Goal: Find specific page/section: Find specific page/section

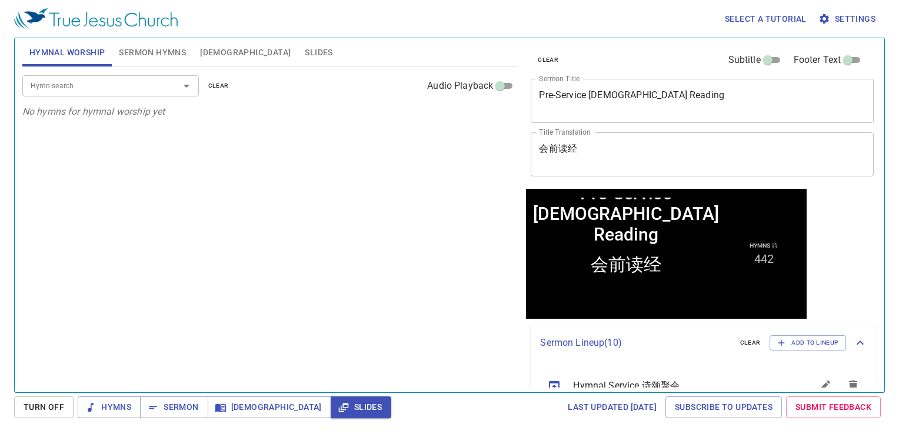
scroll to position [8, 0]
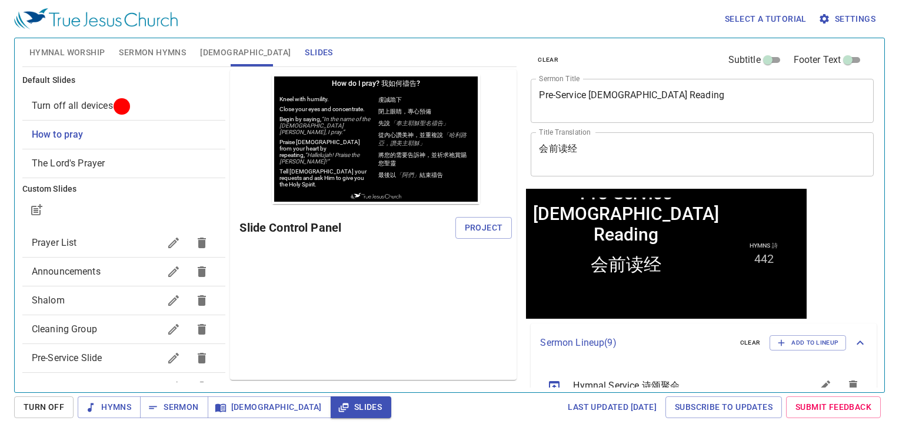
click at [122, 156] on span "The Lord's Prayer" at bounding box center [124, 163] width 185 height 14
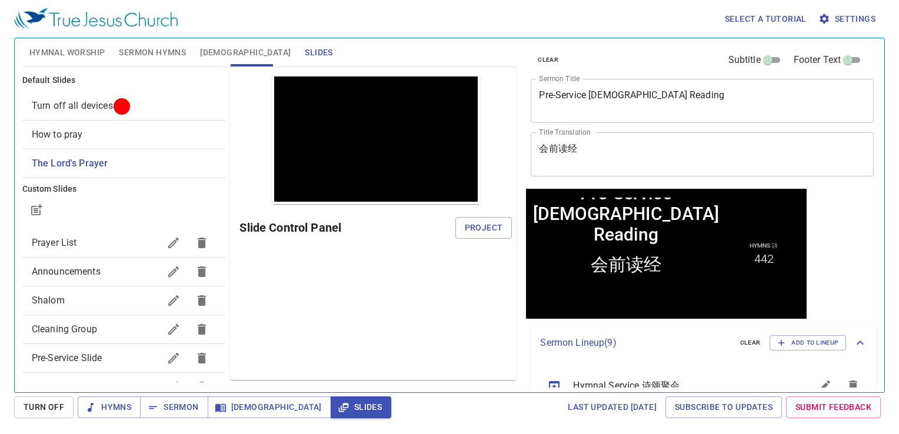
scroll to position [59, 0]
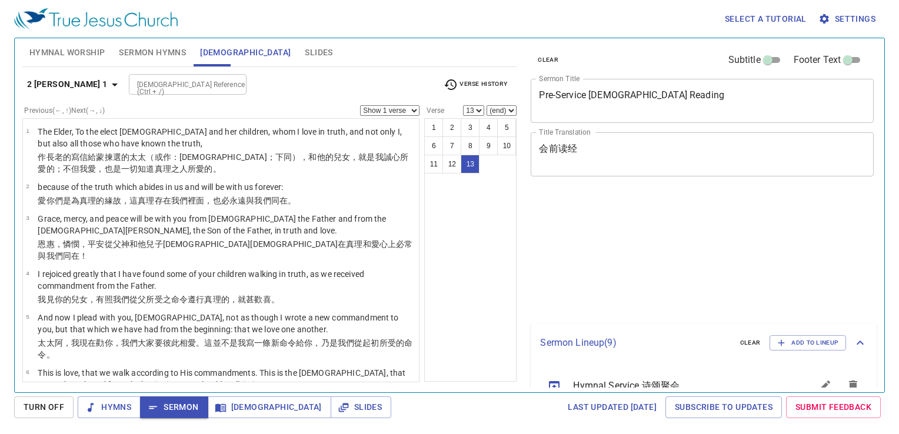
select select "13"
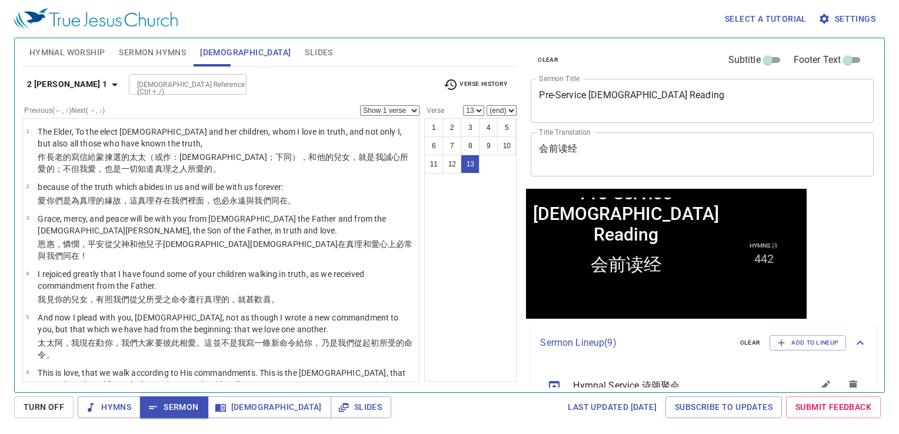
scroll to position [76, 0]
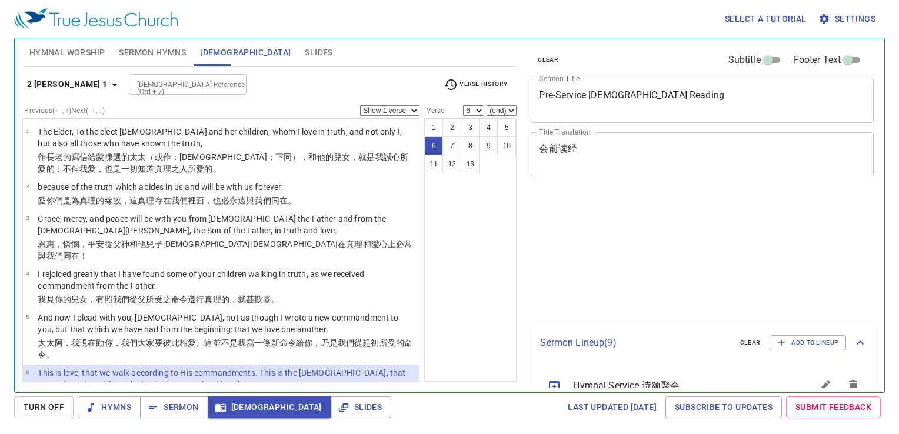
select select "6"
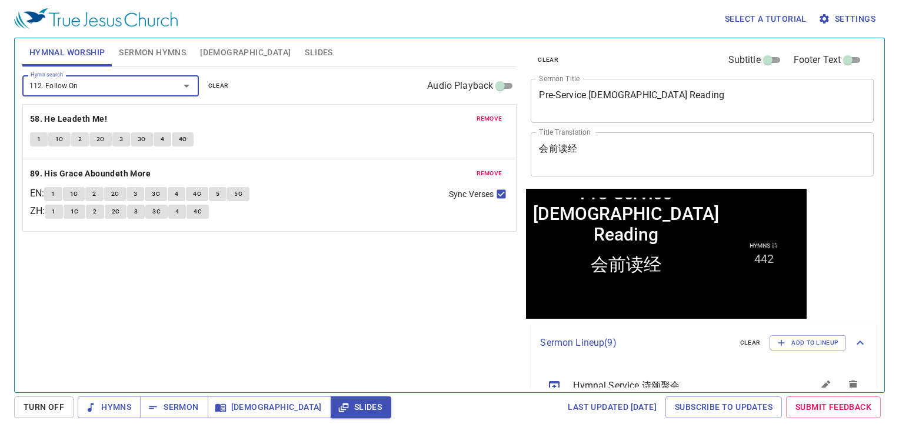
click at [141, 84] on input "112. Follow On" at bounding box center [93, 86] width 135 height 14
type input "112. Follow On112"
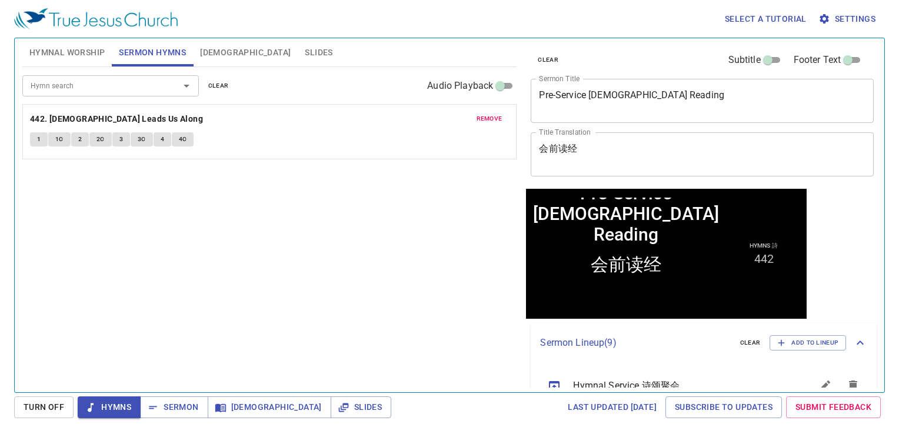
click at [71, 53] on span "Hymnal Worship" at bounding box center [67, 52] width 76 height 15
click at [68, 56] on span "Hymnal Worship" at bounding box center [67, 52] width 76 height 15
